Goal: Transaction & Acquisition: Purchase product/service

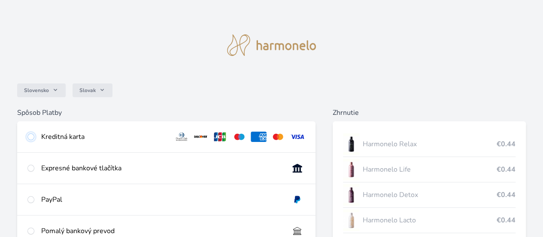
click at [34, 137] on input "radio" at bounding box center [30, 136] width 7 height 7
radio input "true"
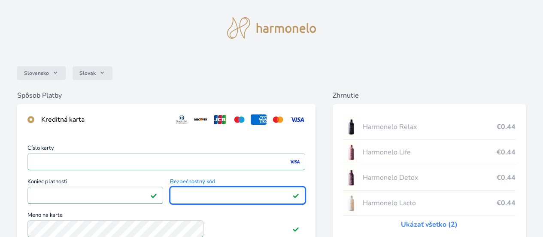
scroll to position [97, 0]
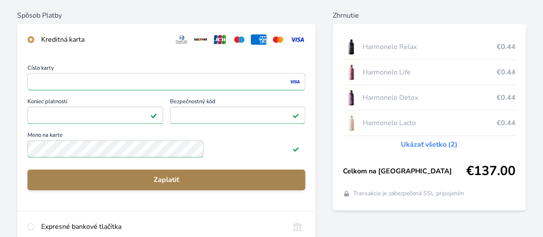
click at [195, 185] on span "Zaplatiť" at bounding box center [166, 179] width 264 height 10
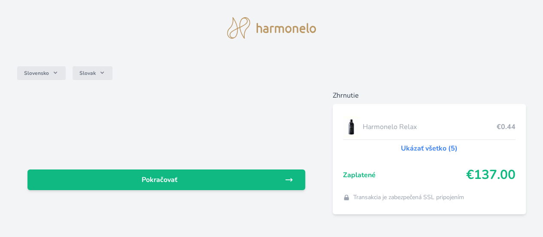
scroll to position [38, 0]
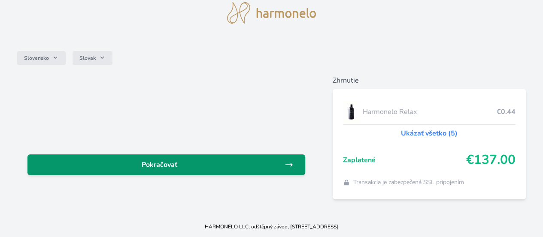
click at [213, 159] on span "Pokračovať" at bounding box center [159, 164] width 250 height 10
